Goal: Find specific page/section: Find specific page/section

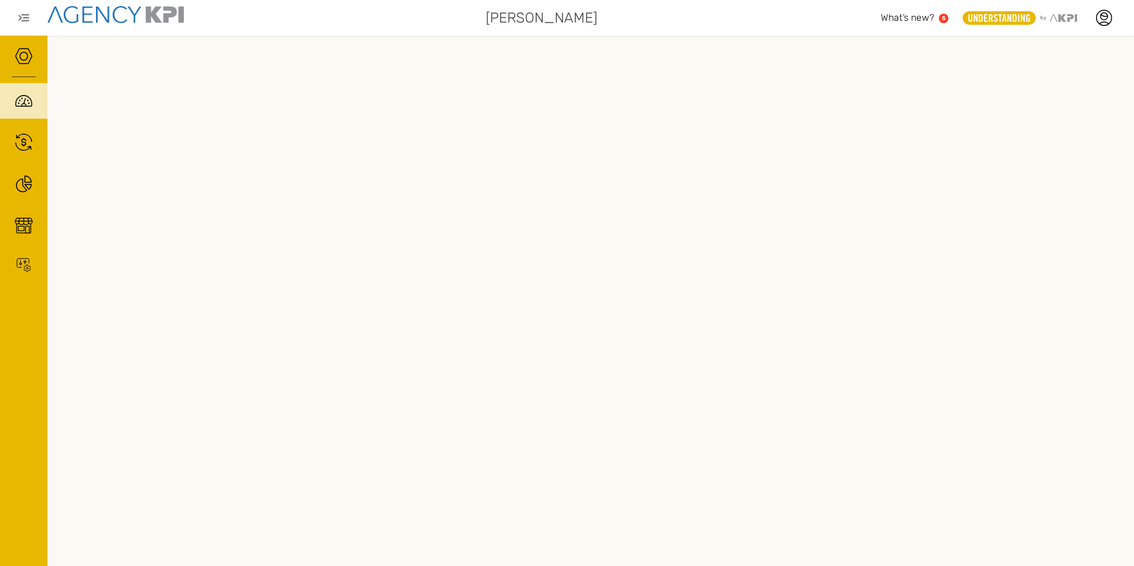
click at [903, 16] on span "What’s new?" at bounding box center [906, 17] width 53 height 11
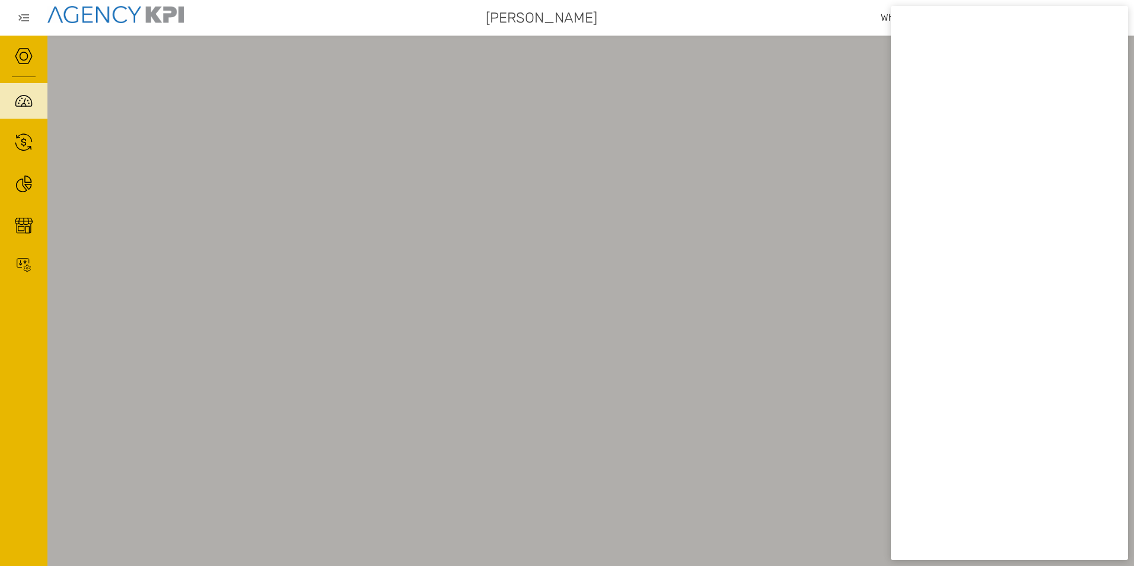
click at [816, 157] on div at bounding box center [567, 283] width 1134 height 566
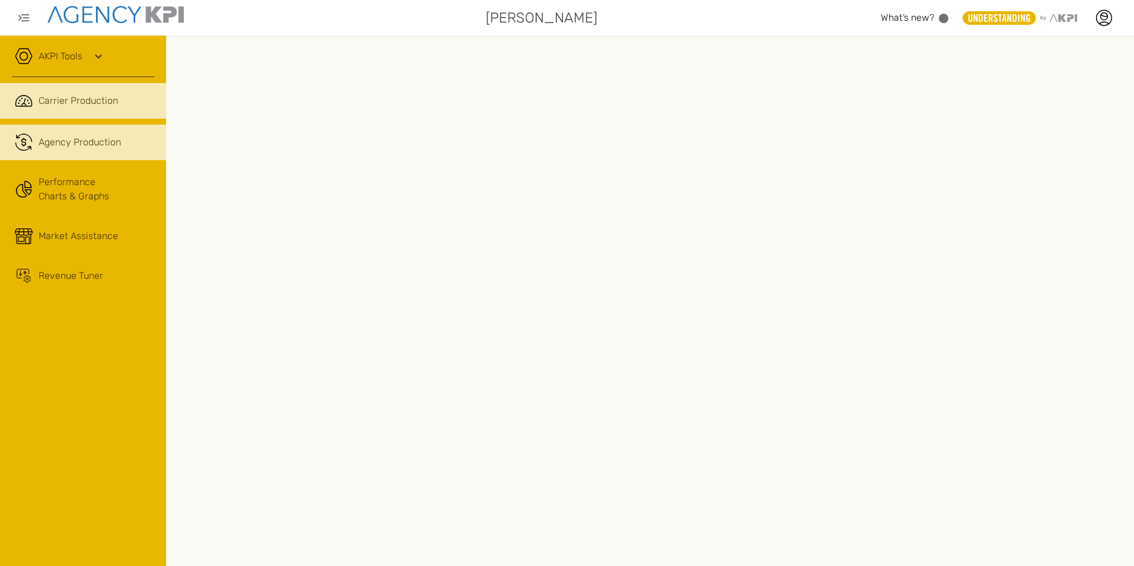
click at [104, 153] on link ".cls-1{fill:none;stroke:#221f20;stroke-linecap:round;stroke-linejoin:round;stro…" at bounding box center [83, 142] width 166 height 36
